Goal: Task Accomplishment & Management: Use online tool/utility

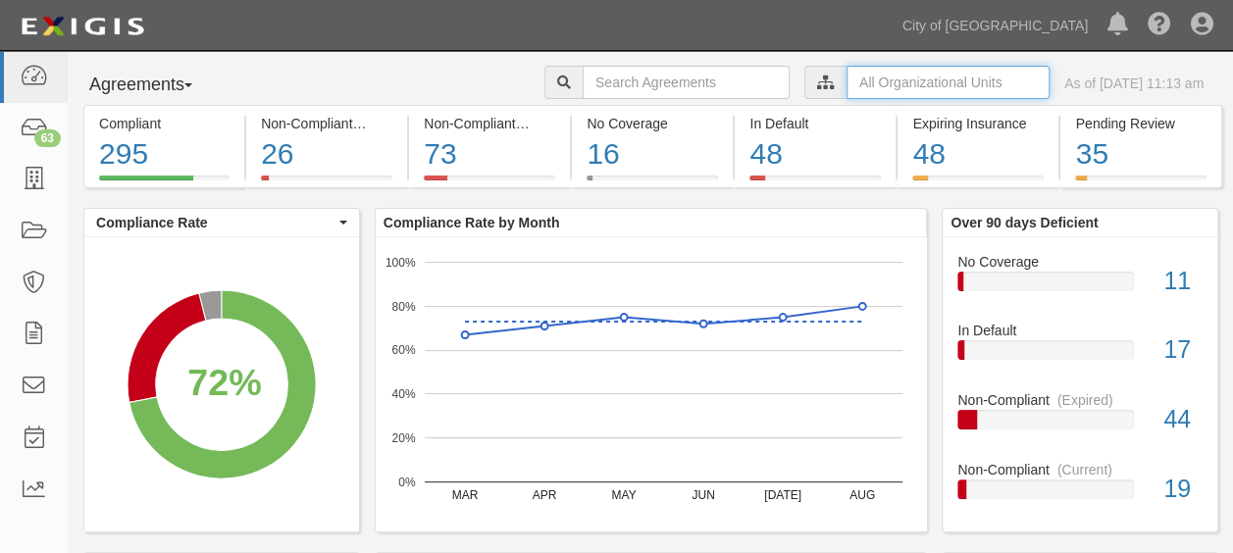
click at [868, 87] on input "text" at bounding box center [947, 82] width 203 height 33
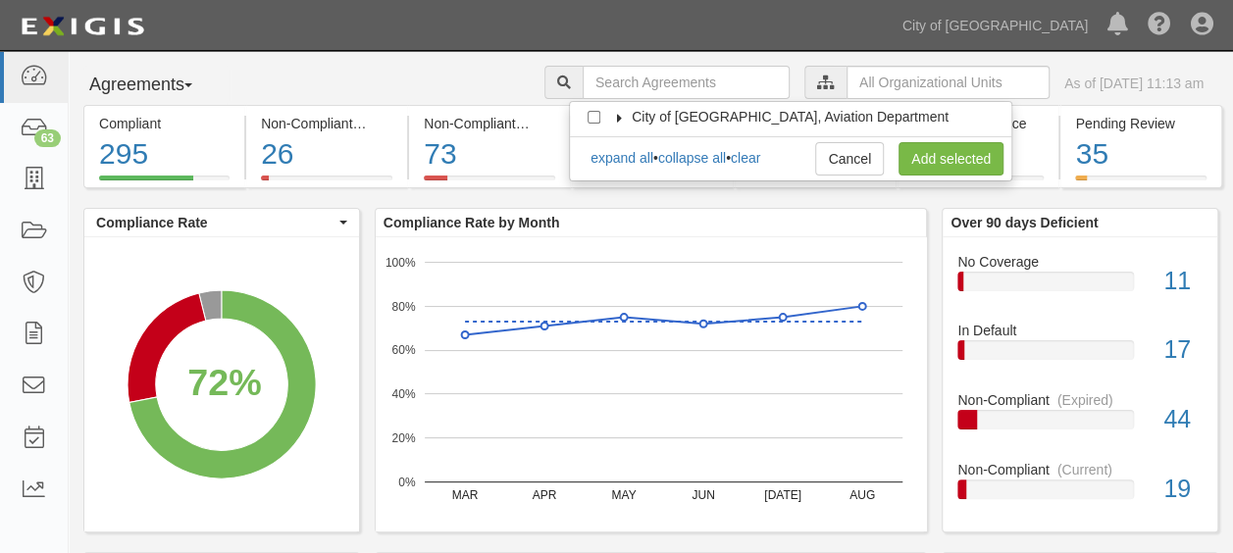
click at [615, 114] on icon at bounding box center [620, 118] width 14 height 9
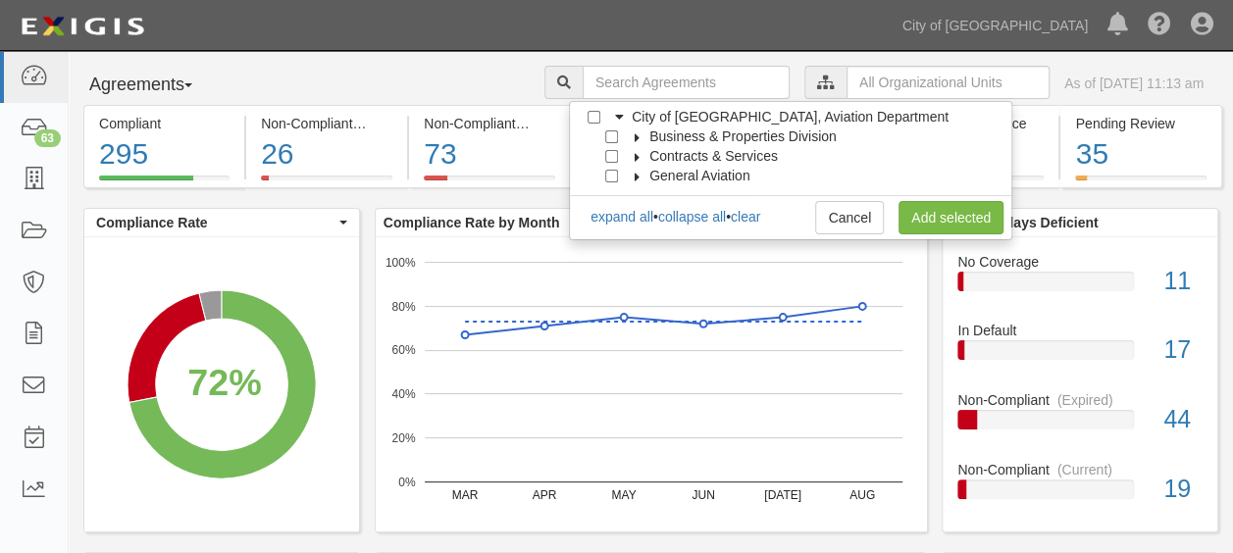
click at [638, 135] on icon at bounding box center [638, 137] width 14 height 9
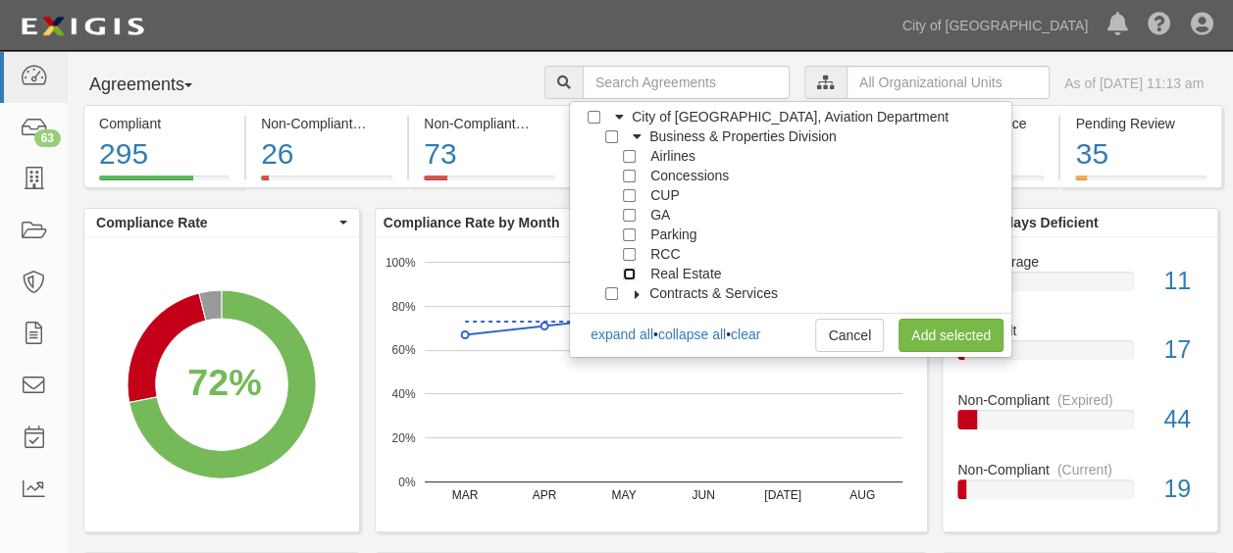
click at [632, 271] on input "Real Estate" at bounding box center [629, 274] width 13 height 13
checkbox input "true"
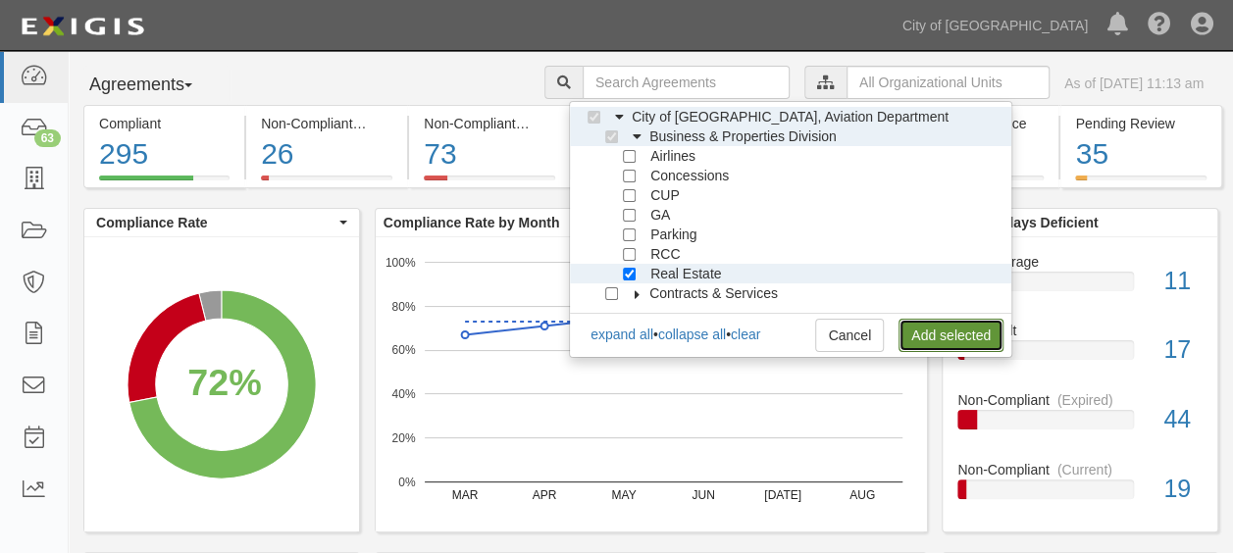
click at [982, 339] on link "Add selected" at bounding box center [950, 335] width 105 height 33
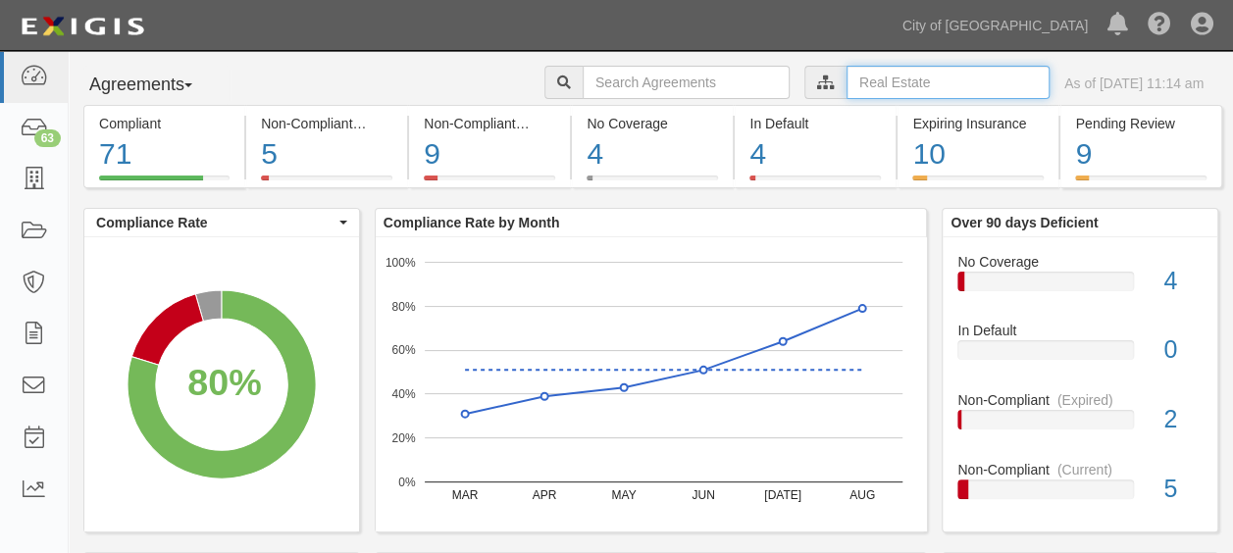
click at [888, 82] on input "text" at bounding box center [947, 82] width 203 height 33
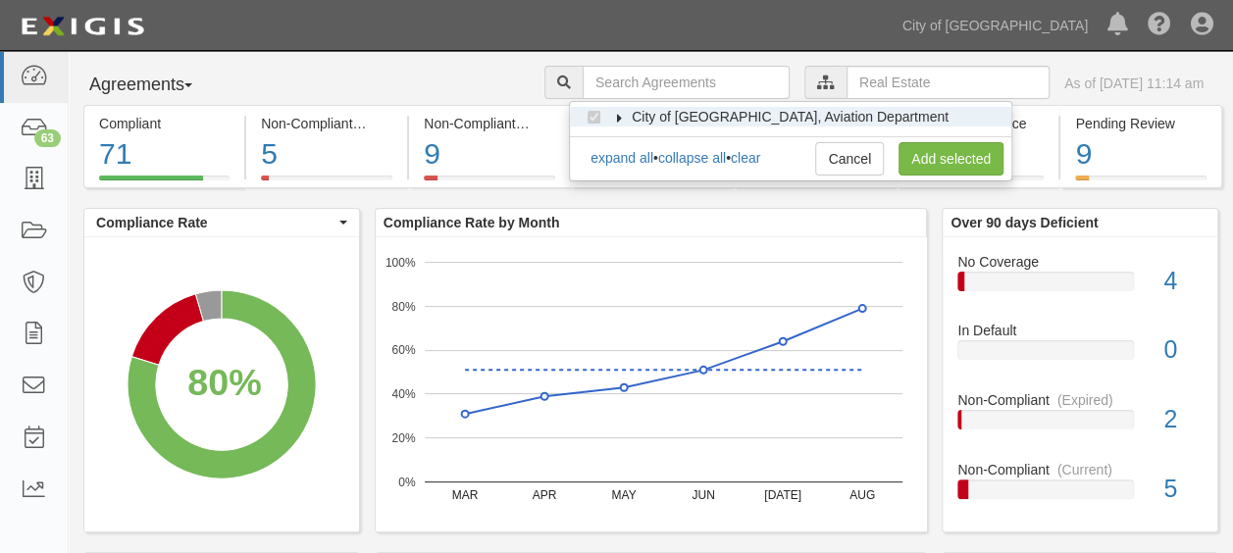
click at [616, 114] on icon at bounding box center [620, 118] width 14 height 9
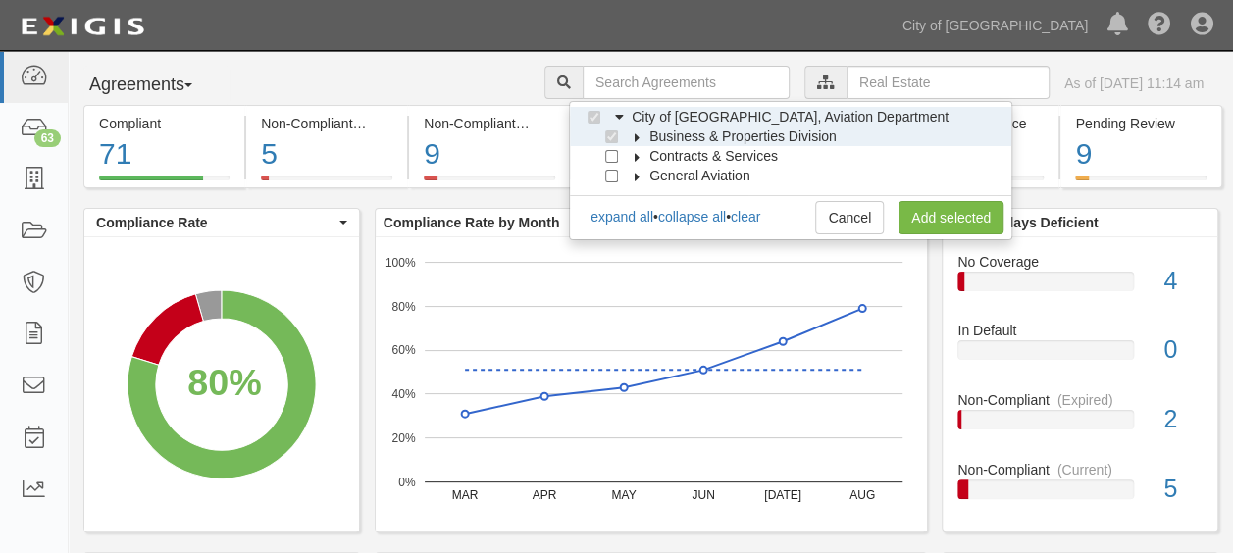
click at [639, 133] on icon at bounding box center [638, 137] width 14 height 9
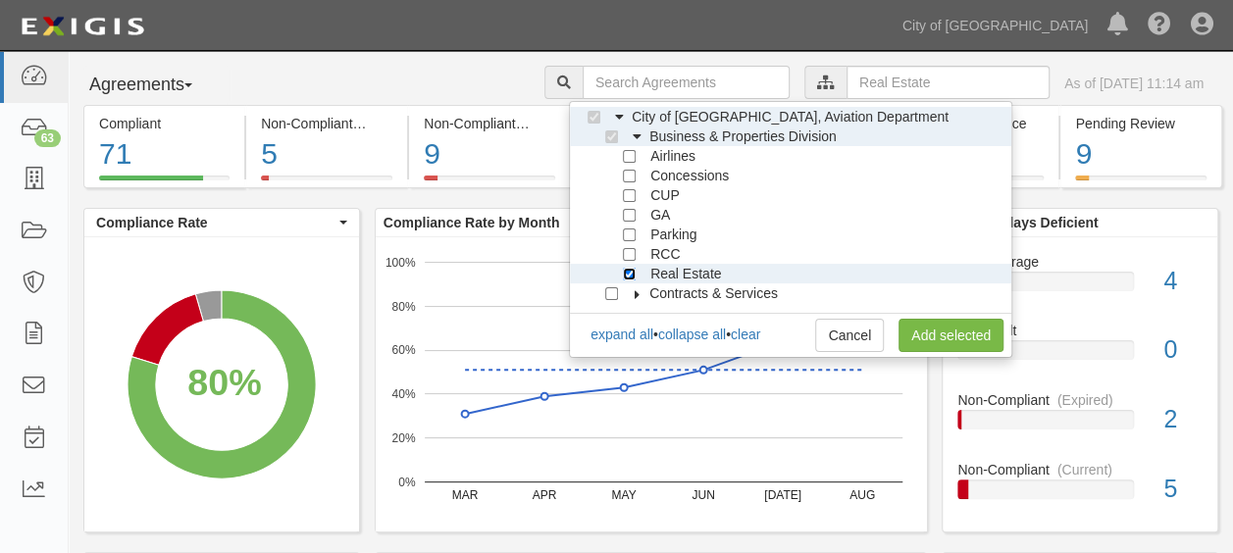
click at [630, 269] on input "Real Estate" at bounding box center [629, 274] width 13 height 13
checkbox input "false"
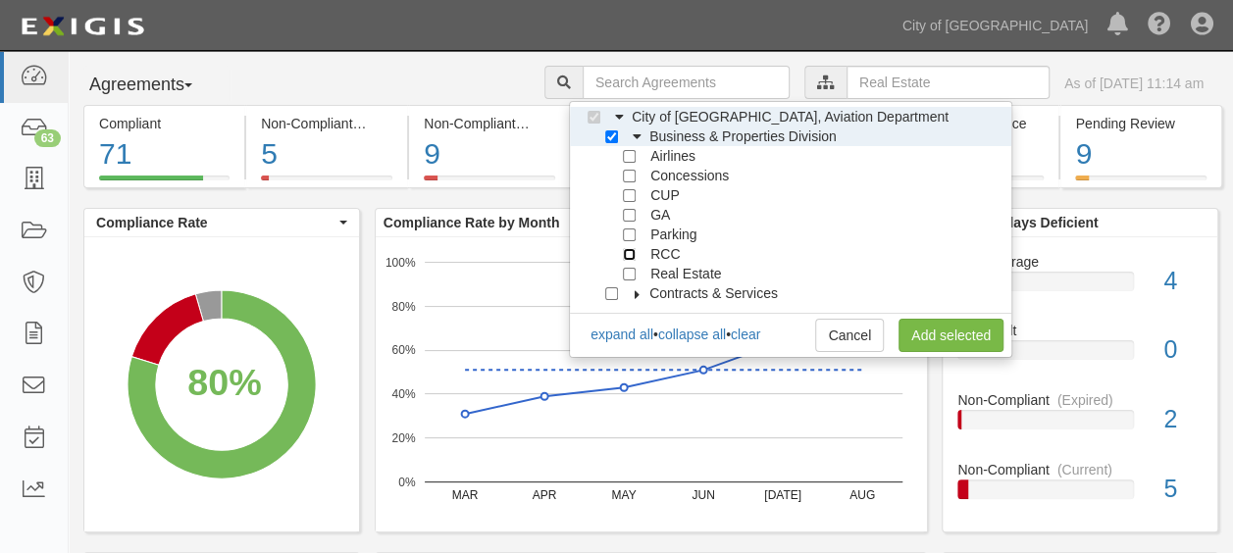
click at [631, 256] on input "RCC" at bounding box center [629, 254] width 13 height 13
checkbox input "true"
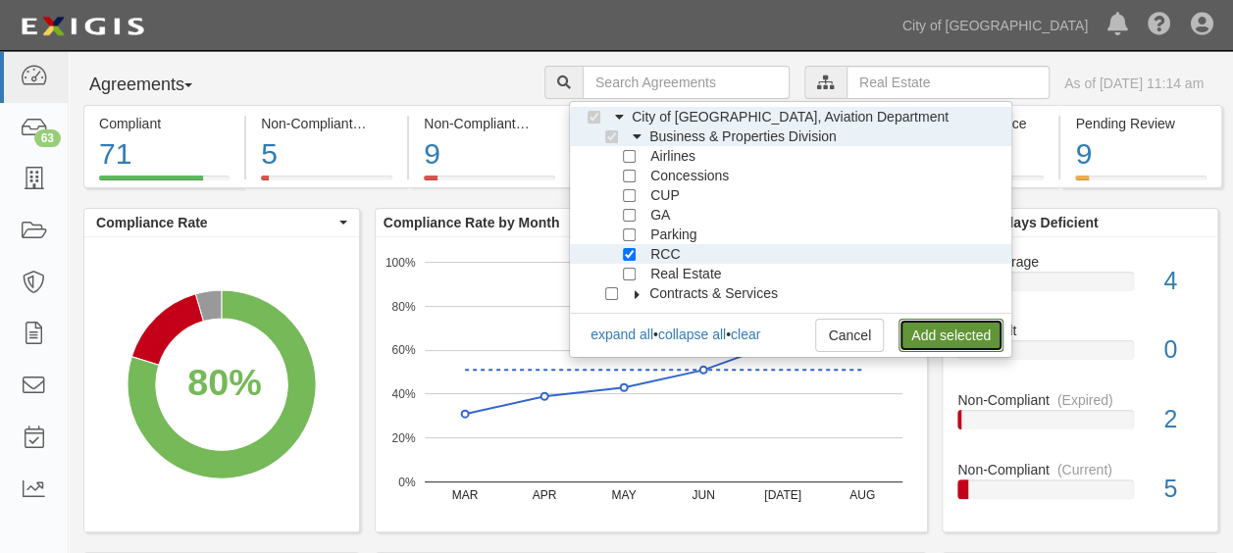
click at [912, 333] on link "Add selected" at bounding box center [950, 335] width 105 height 33
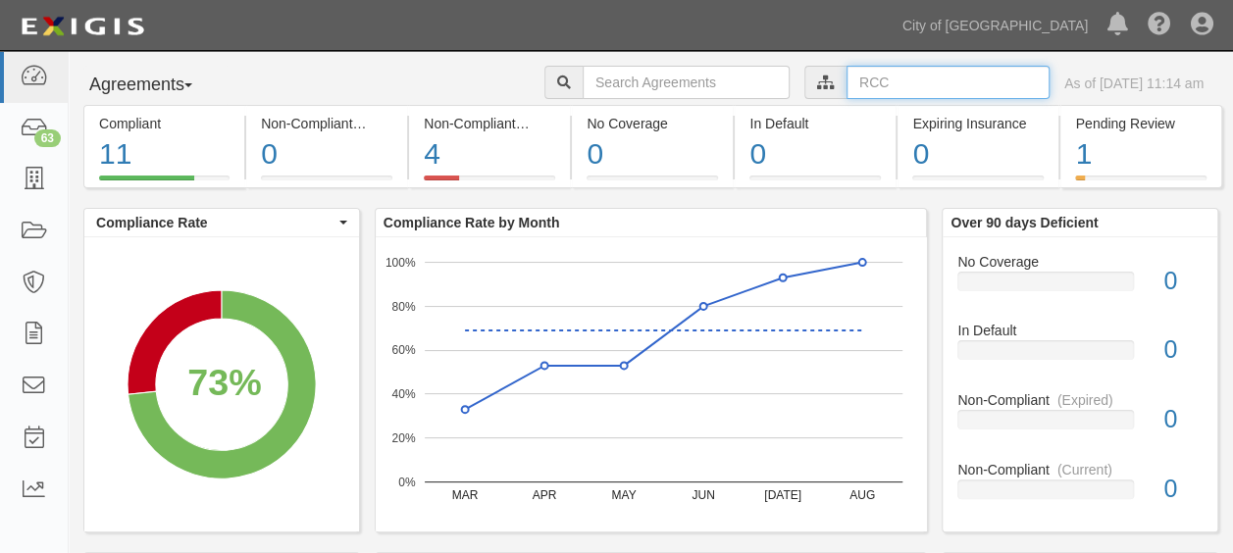
click at [846, 93] on input "text" at bounding box center [947, 82] width 203 height 33
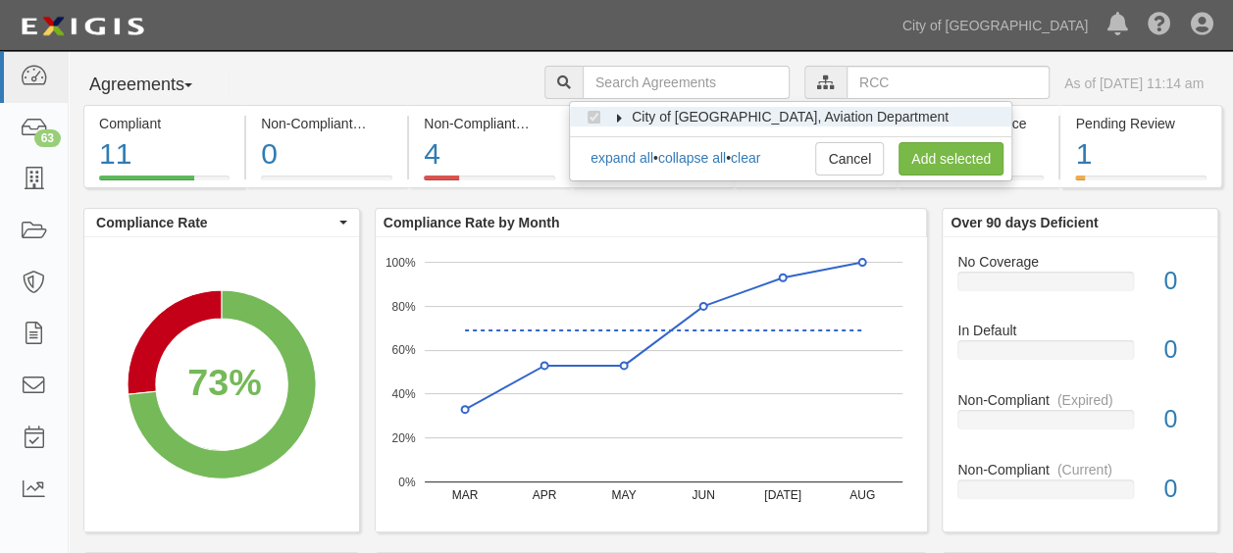
click at [625, 116] on icon at bounding box center [620, 118] width 14 height 9
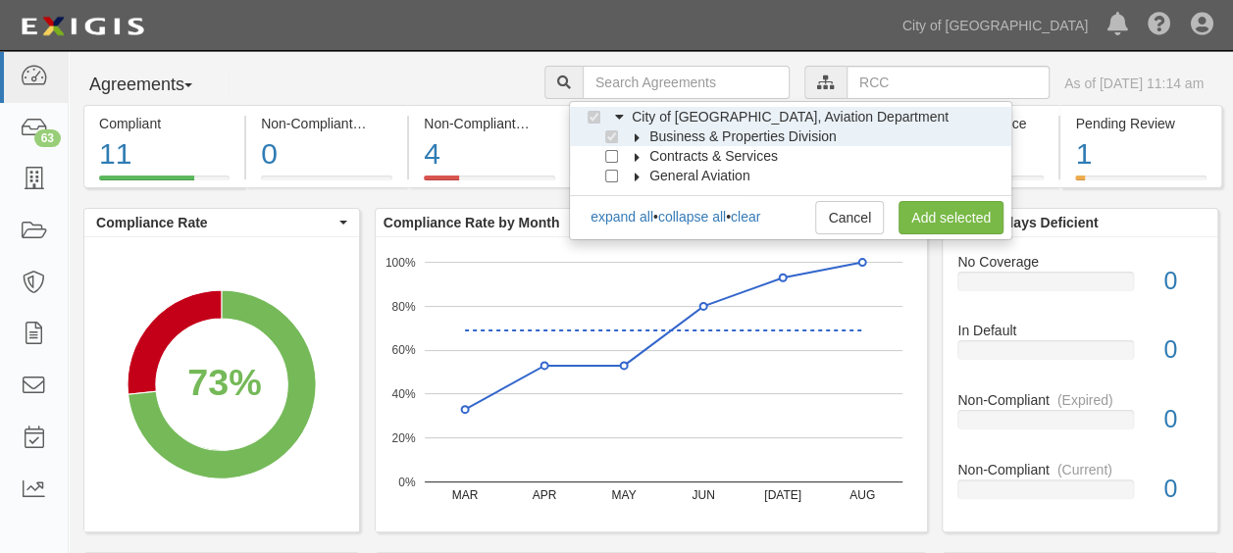
click at [636, 137] on icon at bounding box center [638, 137] width 14 height 9
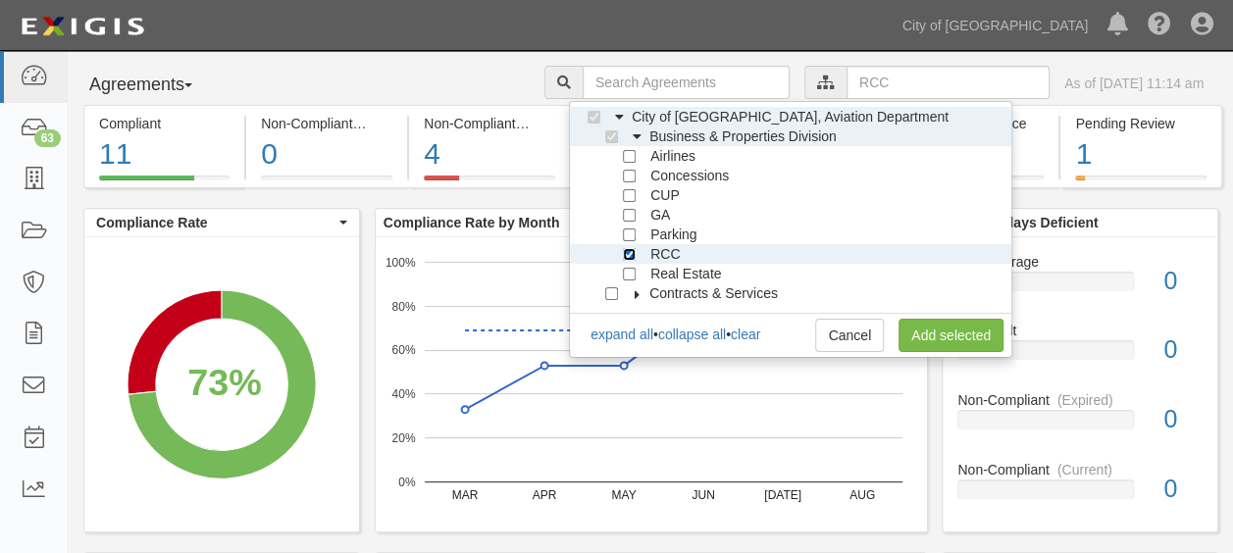
click at [628, 253] on input "RCC" at bounding box center [629, 254] width 13 height 13
checkbox input "false"
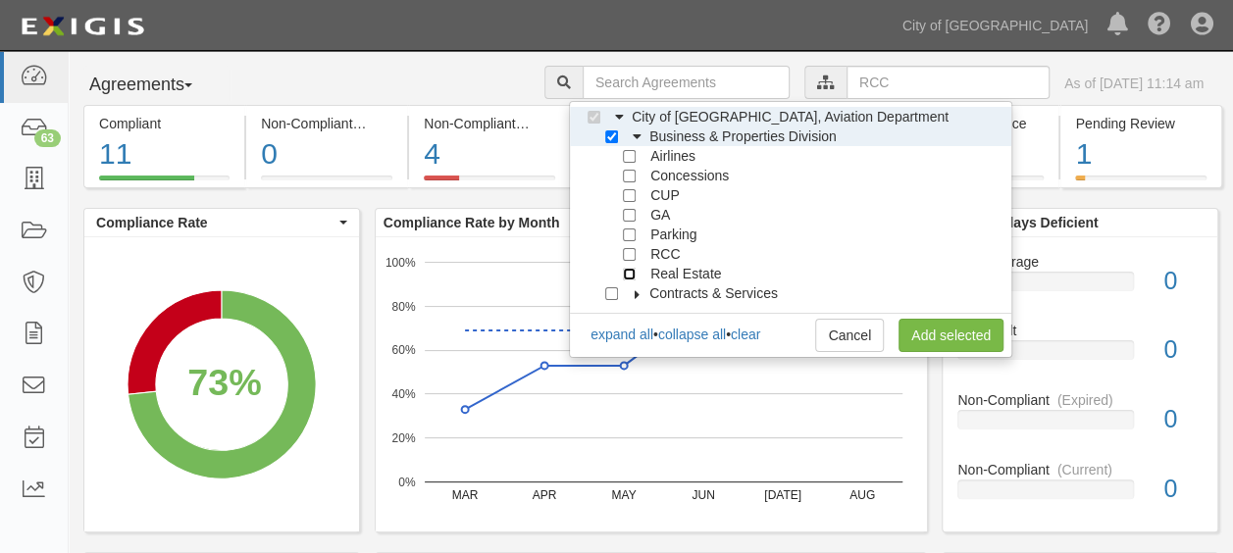
click at [628, 274] on input "Real Estate" at bounding box center [629, 274] width 13 height 13
checkbox input "true"
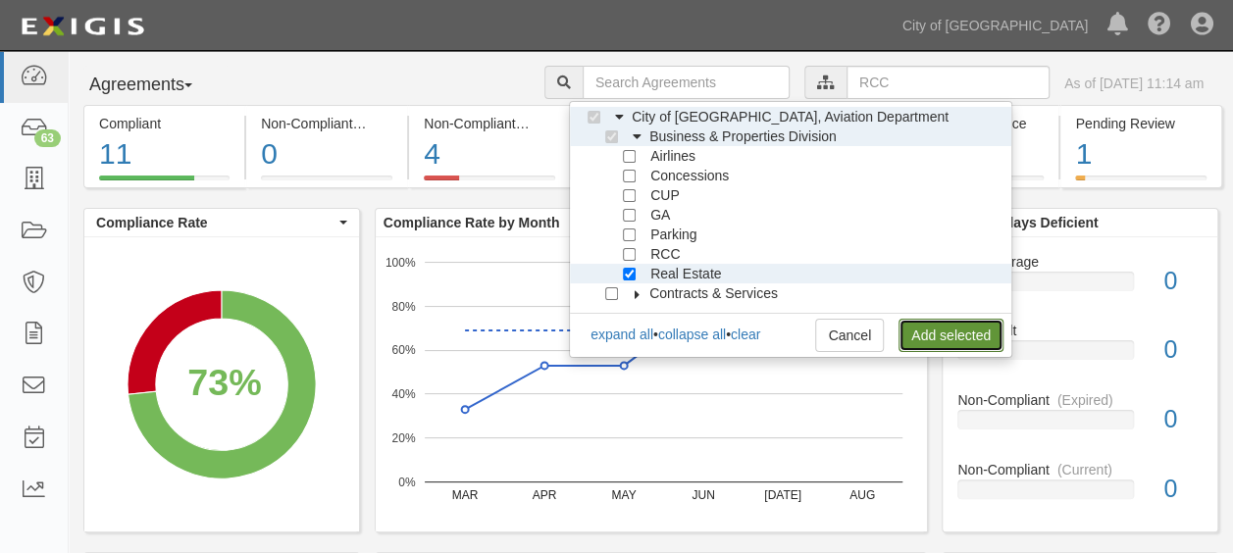
click at [933, 331] on link "Add selected" at bounding box center [950, 335] width 105 height 33
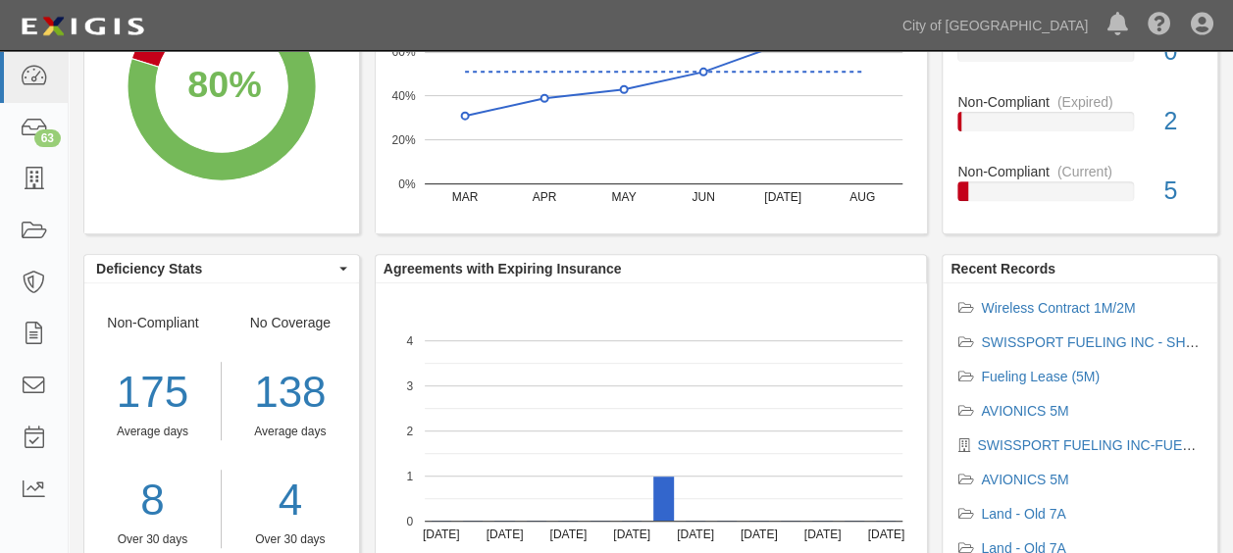
scroll to position [272, 0]
